Goal: Task Accomplishment & Management: Manage account settings

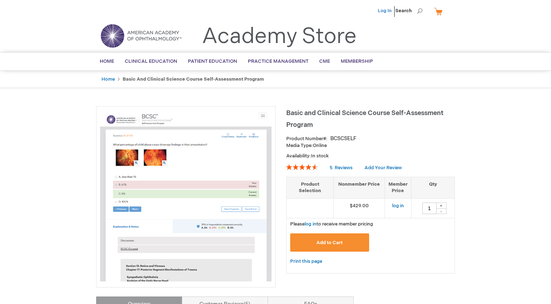
click at [389, 13] on link "Log In" at bounding box center [385, 11] width 14 height 6
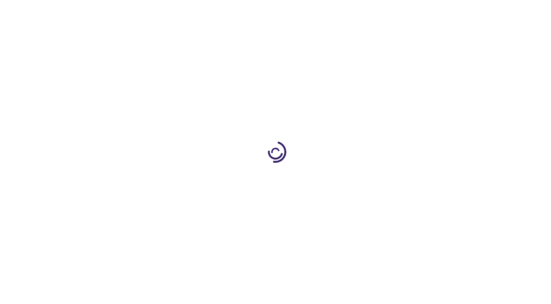
type input "1"
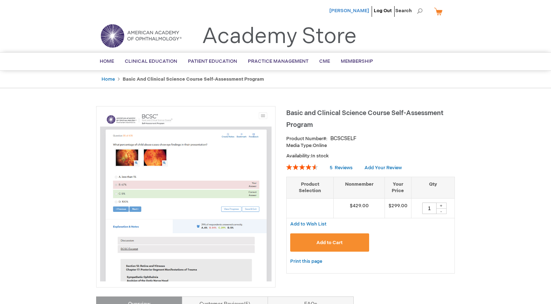
click at [356, 9] on span "[PERSON_NAME]" at bounding box center [350, 11] width 40 height 6
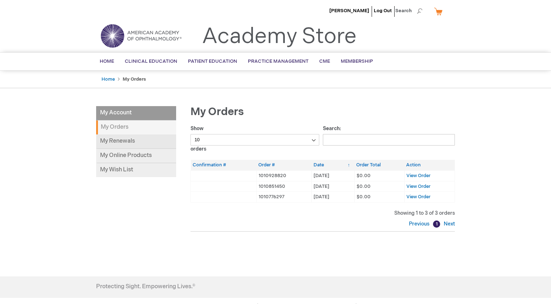
click at [151, 142] on link "My Renewals" at bounding box center [136, 142] width 80 height 14
click at [111, 154] on link "My Online Products" at bounding box center [136, 156] width 80 height 14
click at [31, 103] on div "Girish Valluru Log Out Search My Cart CLOSE RECENTLY ADDED ITEM(S) Close There …" at bounding box center [275, 195] width 551 height 391
click at [33, 97] on div "Girish Valluru Log Out Search My Cart CLOSE RECENTLY ADDED ITEM(S) Close There …" at bounding box center [275, 195] width 551 height 391
